Goal: Find specific page/section: Find specific page/section

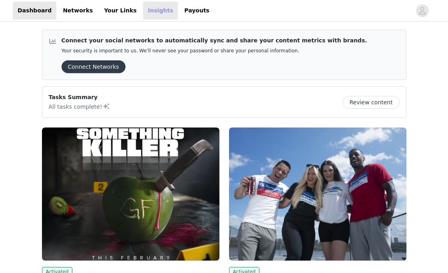
click at [143, 17] on link "Insights" at bounding box center [160, 11] width 35 height 18
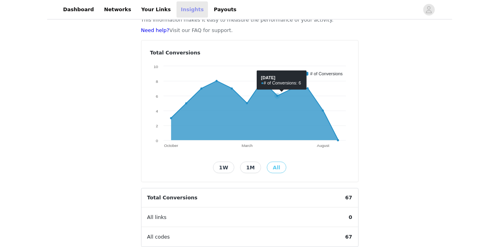
scroll to position [40, 0]
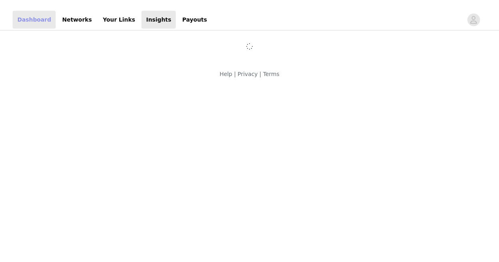
scroll to position [39, 0]
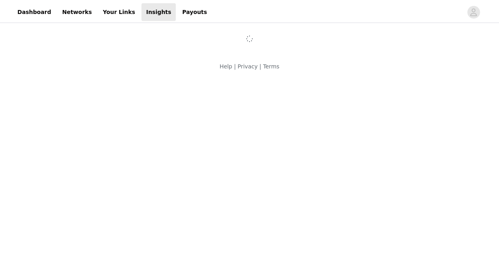
scroll to position [38, 0]
